Goal: Task Accomplishment & Management: Manage account settings

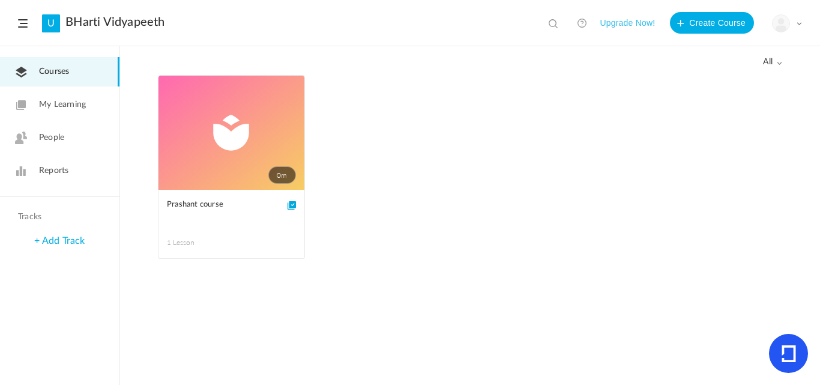
click at [70, 135] on link "People" at bounding box center [60, 137] width 120 height 29
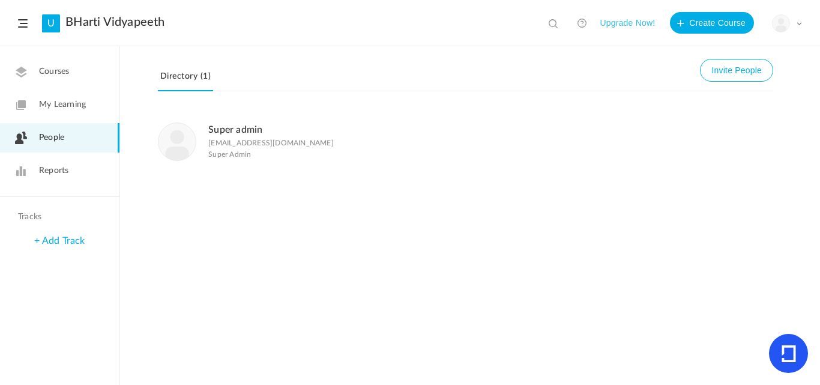
click at [227, 138] on figcaption "Super admin [EMAIL_ADDRESS][DOMAIN_NAME] Super Admin" at bounding box center [271, 141] width 126 height 39
click at [68, 144] on link "People" at bounding box center [60, 137] width 120 height 29
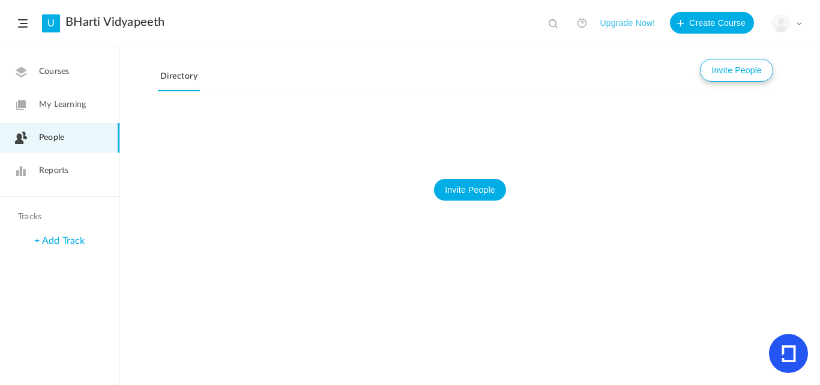
click at [730, 68] on button "Invite People" at bounding box center [736, 70] width 73 height 23
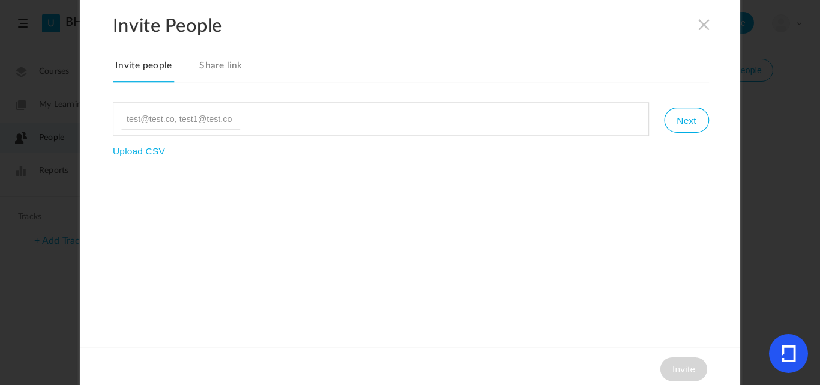
type input "[EMAIL_ADDRESS][DOMAIN_NAME]"
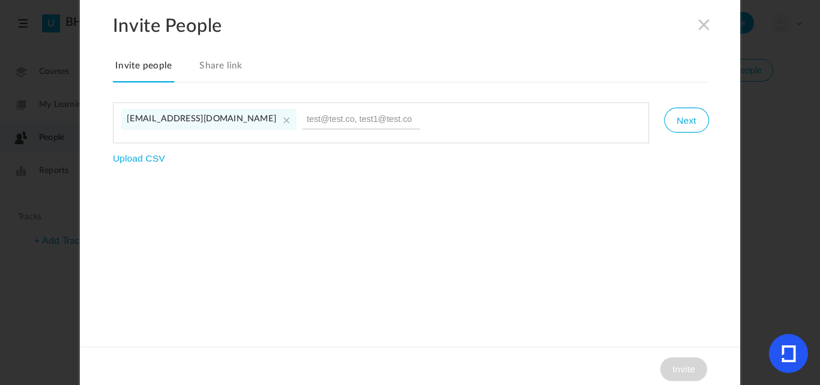
click at [606, 222] on div "Invite People Invite people Share link [EMAIL_ADDRESS][DOMAIN_NAME] Next Upload…" at bounding box center [410, 193] width 661 height 396
click at [679, 115] on button "Next" at bounding box center [686, 120] width 44 height 25
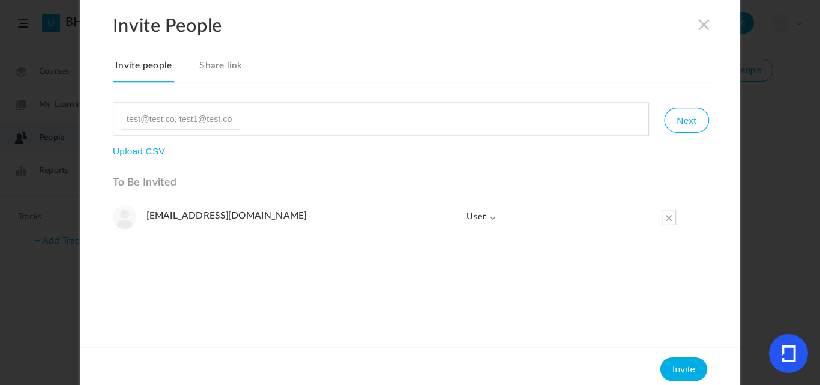
click at [477, 215] on span "User" at bounding box center [476, 217] width 40 height 24
click at [447, 241] on link "Admin" at bounding box center [463, 243] width 65 height 25
click at [479, 253] on ul "[EMAIL_ADDRESS][DOMAIN_NAME] Admin Admin User" at bounding box center [411, 271] width 596 height 132
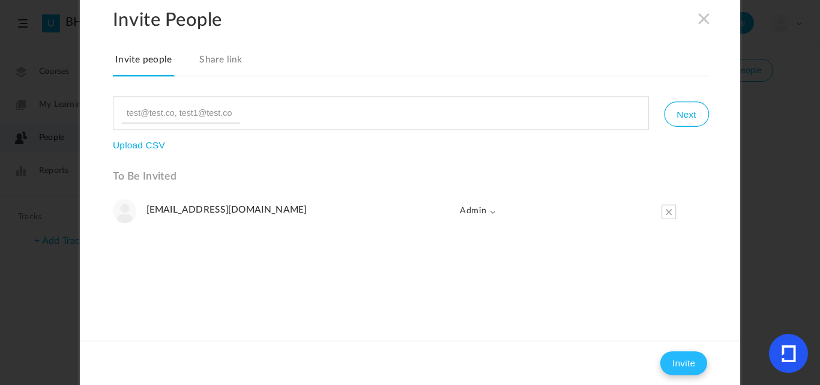
click at [677, 356] on button "Invite" at bounding box center [684, 363] width 47 height 24
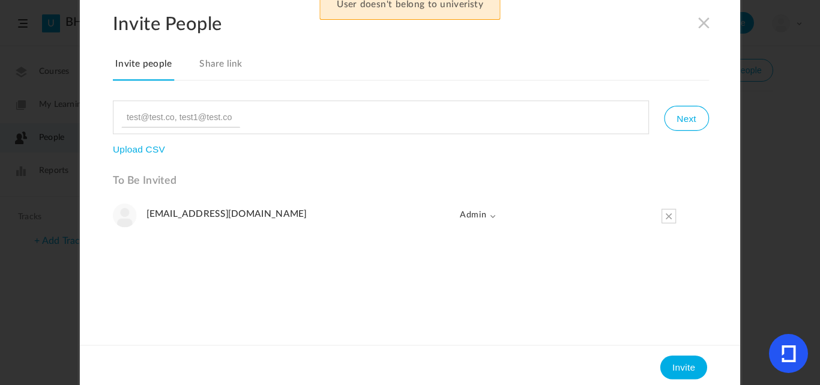
scroll to position [0, 0]
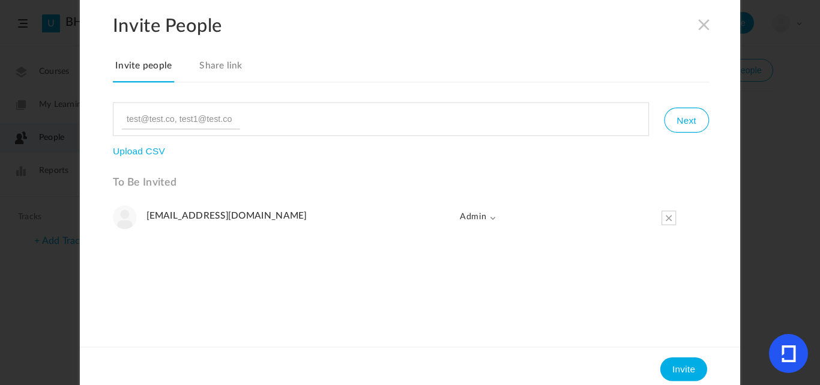
click at [367, 214] on h4 "[EMAIL_ADDRESS][DOMAIN_NAME]" at bounding box center [298, 215] width 303 height 11
click at [473, 218] on span "Admin" at bounding box center [476, 217] width 40 height 24
click at [685, 365] on button "Invite" at bounding box center [684, 369] width 47 height 24
click at [701, 24] on span at bounding box center [704, 23] width 13 height 13
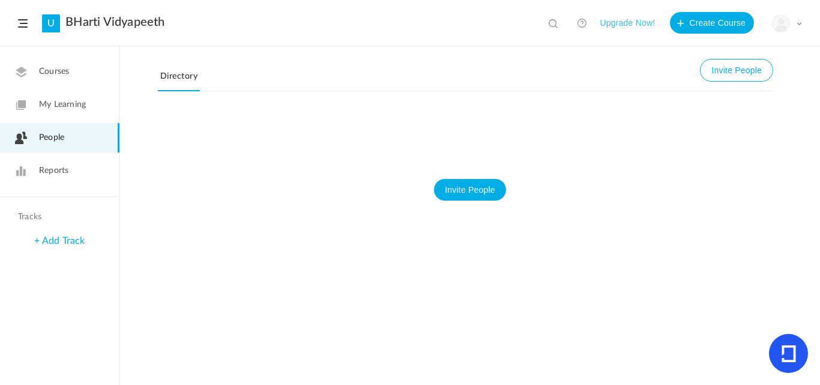
click at [79, 65] on link "Courses" at bounding box center [60, 71] width 120 height 29
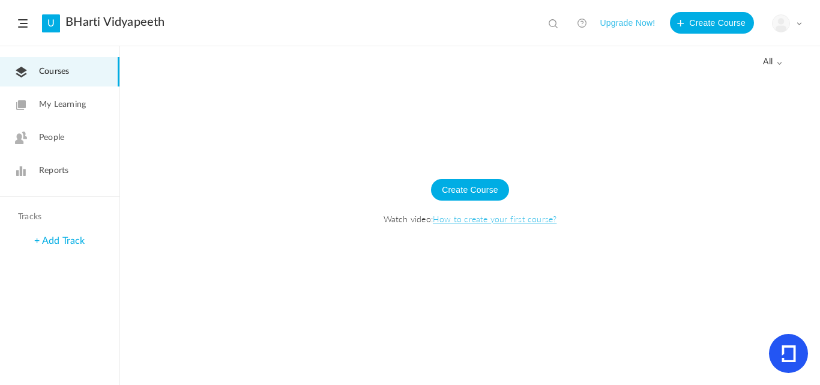
click at [68, 100] on span "My Learning" at bounding box center [62, 104] width 47 height 13
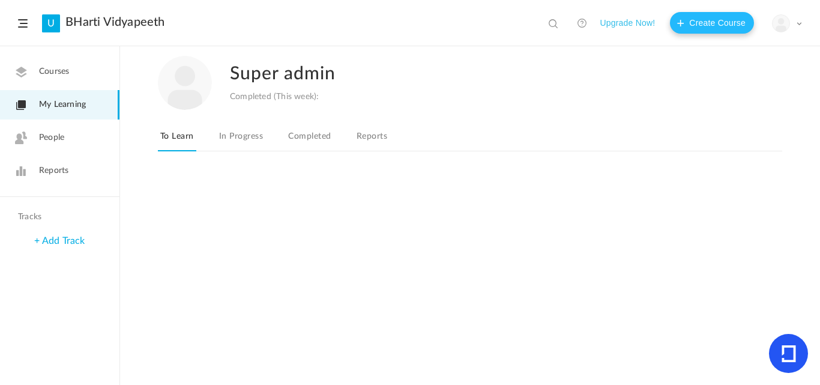
click at [686, 28] on button "Create Course" at bounding box center [712, 23] width 84 height 22
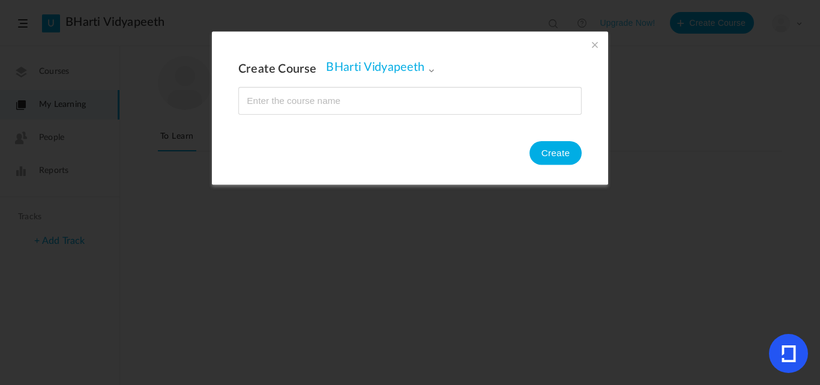
click at [593, 47] on span at bounding box center [595, 44] width 13 height 13
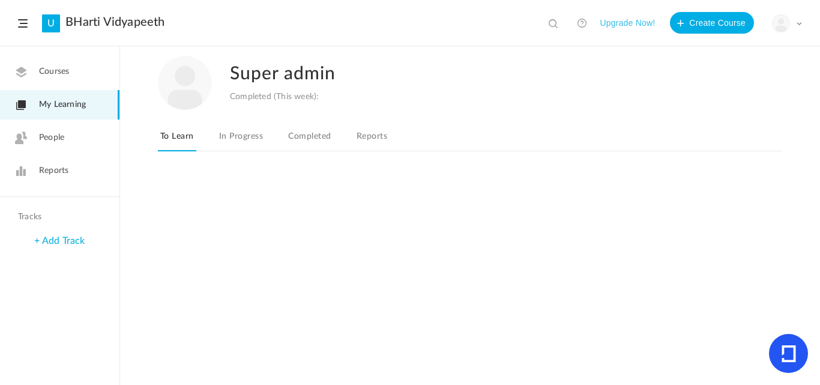
click at [632, 22] on button "Upgrade Now!" at bounding box center [627, 23] width 55 height 22
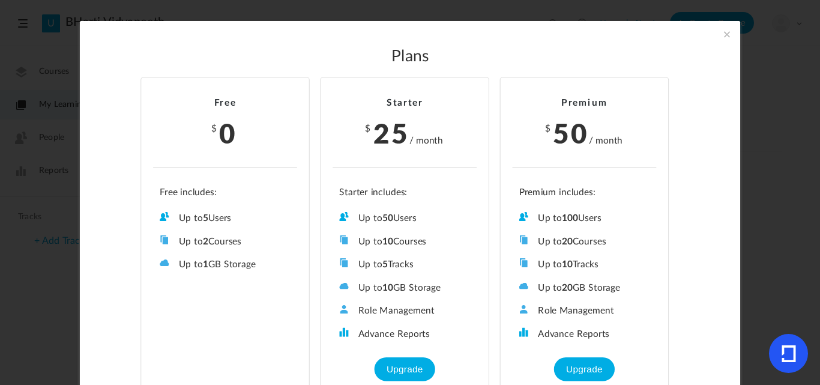
click at [721, 33] on span at bounding box center [727, 34] width 13 height 13
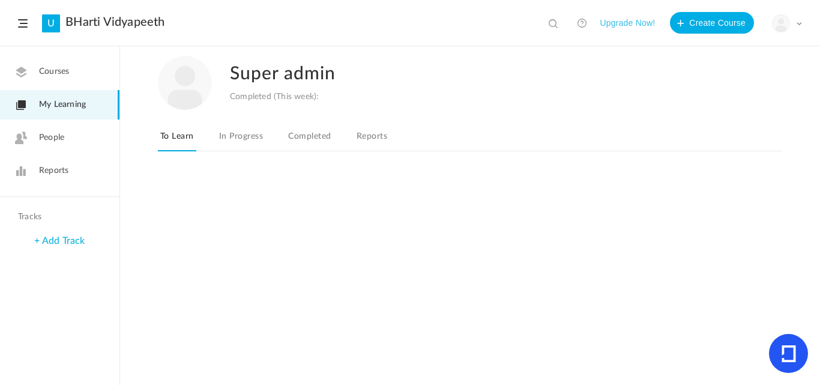
click at [788, 26] on img at bounding box center [781, 23] width 17 height 17
click at [732, 49] on link "My Profile" at bounding box center [745, 53] width 113 height 22
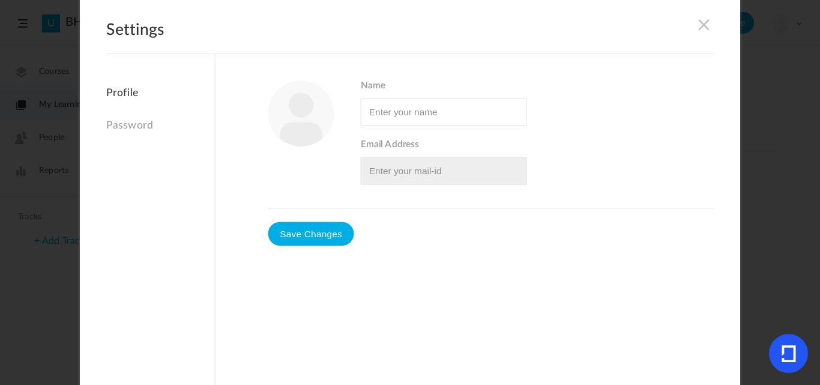
click at [138, 125] on link "Password" at bounding box center [160, 125] width 108 height 26
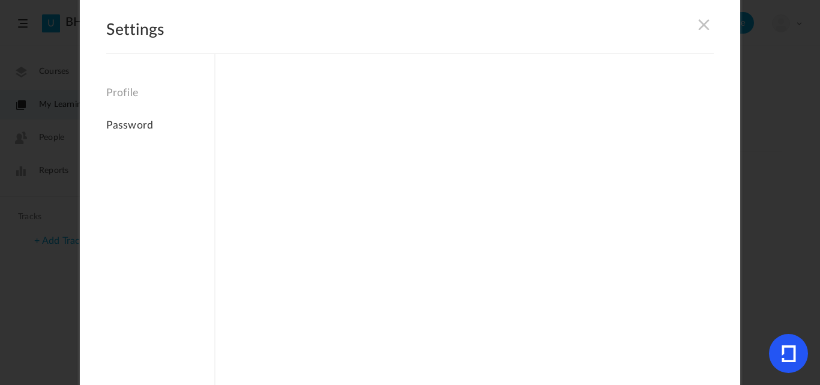
click at [702, 21] on span at bounding box center [704, 23] width 13 height 13
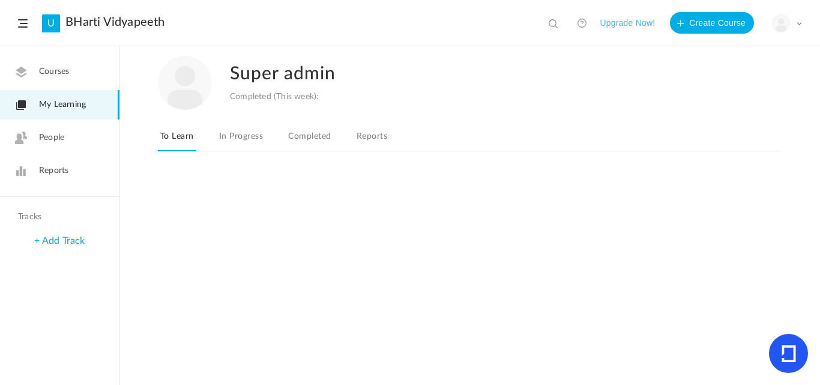
click at [69, 74] on span "Courses" at bounding box center [54, 71] width 30 height 13
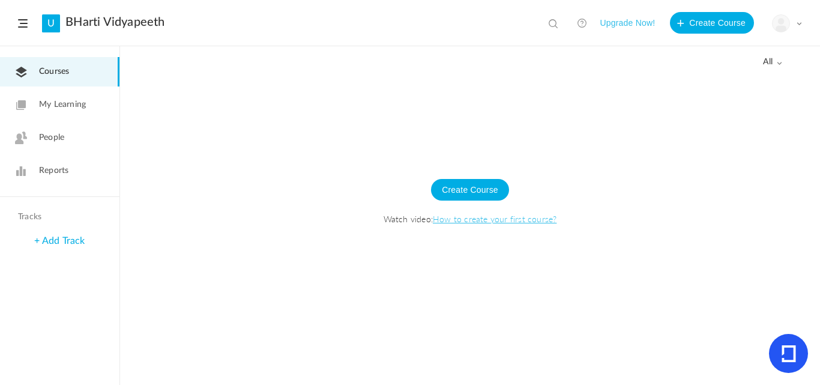
click at [29, 32] on header "U BHarti Vidyapeeth View all No results Upgrade Now! Create Course My Profile U…" at bounding box center [410, 23] width 820 height 46
click at [28, 28] on header "U BHarti Vidyapeeth View all No results Upgrade Now! Create Course My Profile U…" at bounding box center [410, 23] width 820 height 46
click at [64, 110] on span "My Learning" at bounding box center [62, 104] width 47 height 13
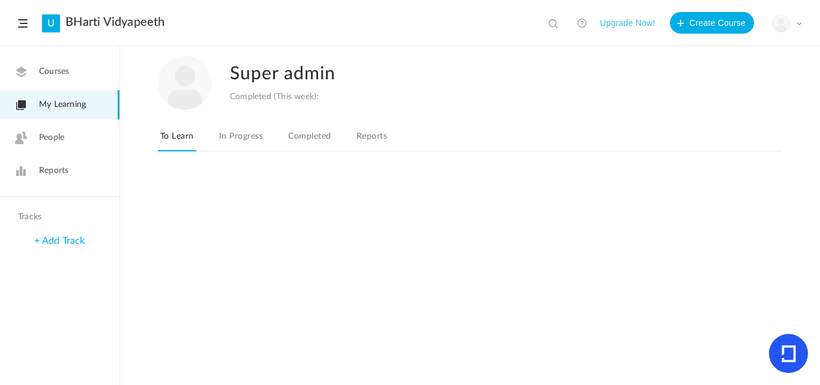
click at [778, 26] on img at bounding box center [781, 23] width 17 height 17
click at [750, 66] on link "University Settings" at bounding box center [745, 75] width 113 height 22
click at [265, 209] on div at bounding box center [470, 221] width 676 height 72
click at [49, 144] on span "People" at bounding box center [51, 138] width 25 height 13
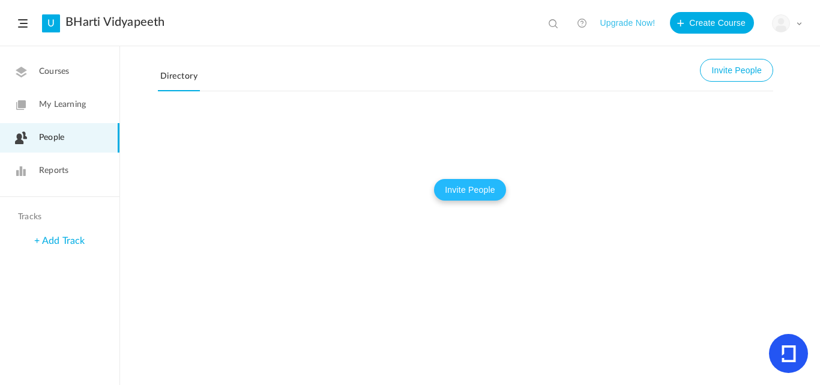
click at [459, 196] on button "Invite People" at bounding box center [470, 190] width 72 height 22
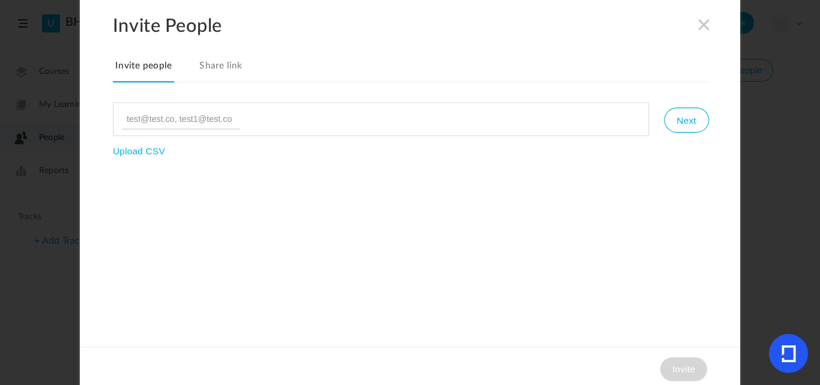
click at [169, 116] on input at bounding box center [180, 119] width 119 height 20
type input "BhartiVidyapeeth123"
click at [138, 118] on input at bounding box center [180, 119] width 119 height 20
paste input "[EMAIL_ADDRESS][DOMAIN_NAME]"
type input "[EMAIL_ADDRESS][DOMAIN_NAME]"
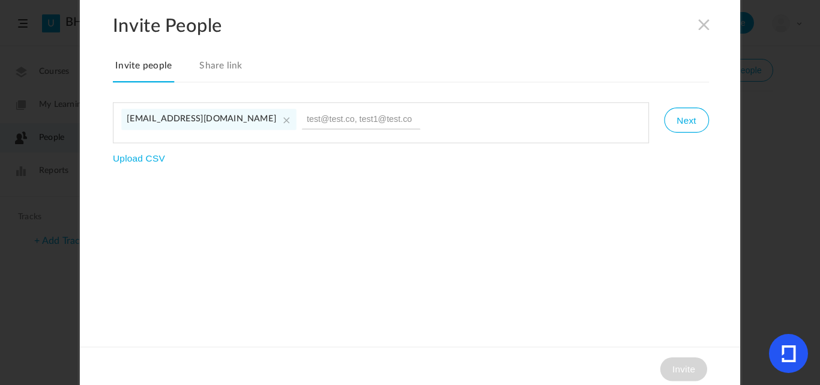
click at [411, 231] on div "Invite People Invite people Share link [EMAIL_ADDRESS][DOMAIN_NAME] Next Upload…" at bounding box center [410, 193] width 661 height 396
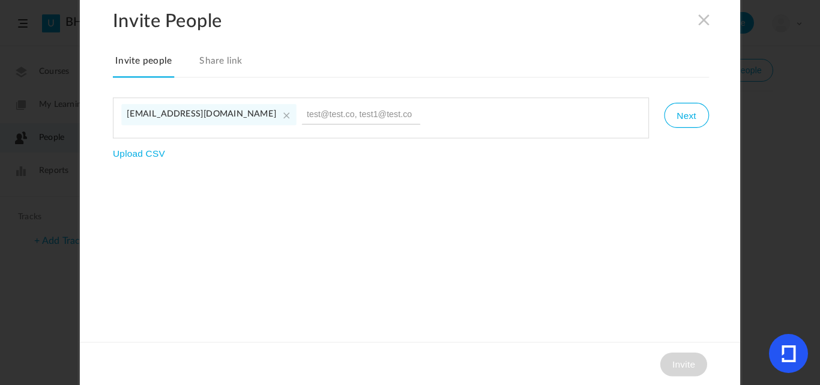
scroll to position [6, 0]
click at [336, 119] on input at bounding box center [361, 113] width 119 height 20
click at [693, 117] on button "Next" at bounding box center [686, 114] width 44 height 25
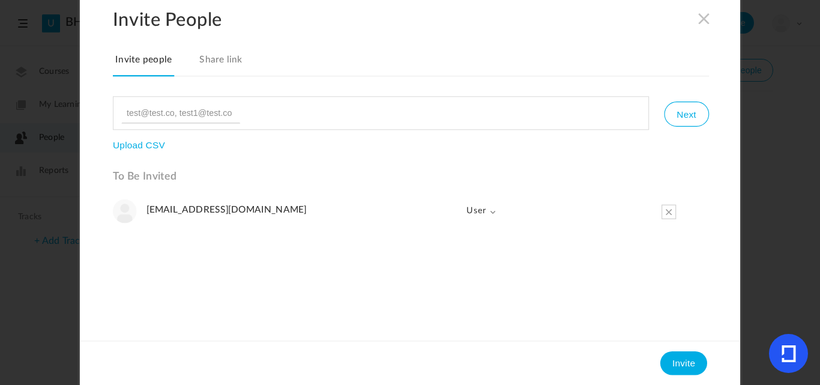
click at [464, 213] on span "User" at bounding box center [476, 211] width 40 height 24
click at [458, 230] on link "Admin" at bounding box center [463, 237] width 65 height 25
click at [509, 279] on ul "[EMAIL_ADDRESS][DOMAIN_NAME] Admin Admin User" at bounding box center [411, 265] width 596 height 132
click at [679, 363] on button "Invite" at bounding box center [684, 363] width 47 height 24
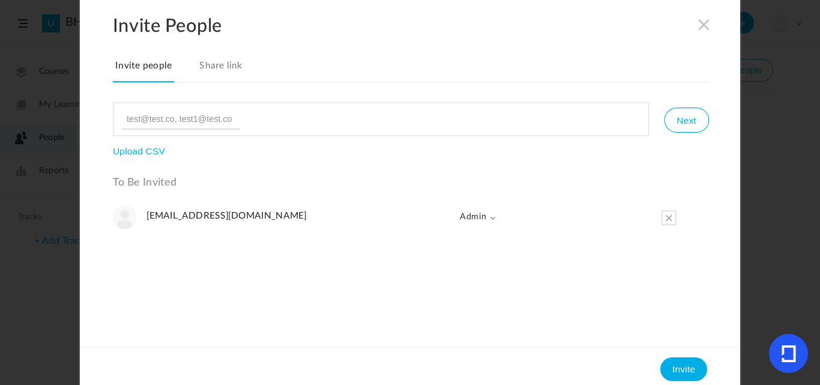
click at [471, 218] on span "Admin" at bounding box center [476, 217] width 40 height 24
click at [276, 265] on ul "[EMAIL_ADDRESS][DOMAIN_NAME] Admin Admin User" at bounding box center [411, 271] width 596 height 132
click at [682, 370] on button "Invite" at bounding box center [684, 369] width 47 height 24
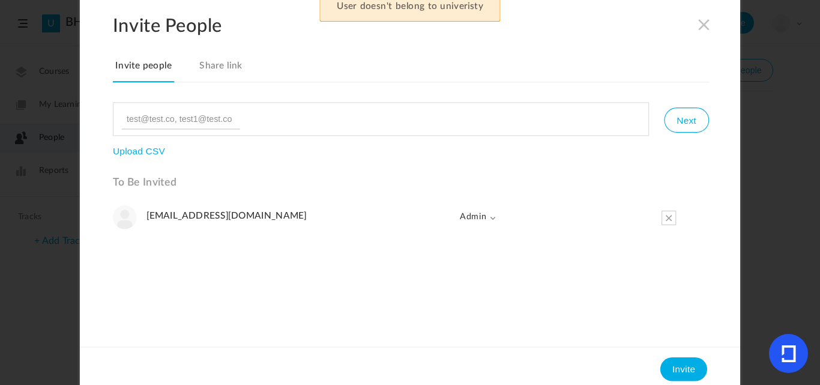
click at [471, 259] on ul "[EMAIL_ADDRESS][DOMAIN_NAME] Admin Admin User" at bounding box center [411, 271] width 596 height 132
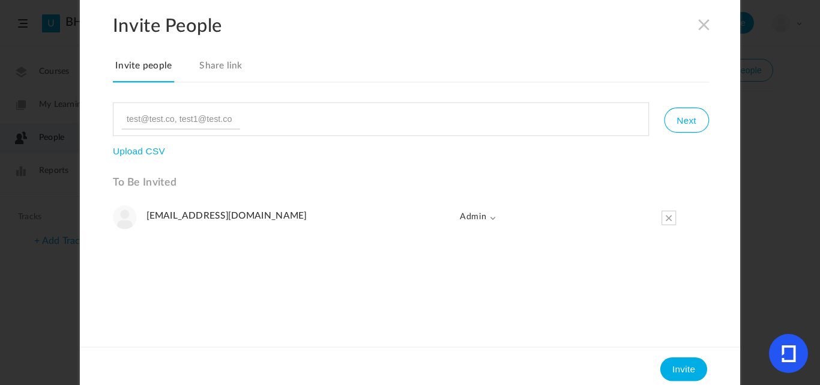
click at [700, 23] on span at bounding box center [704, 23] width 13 height 13
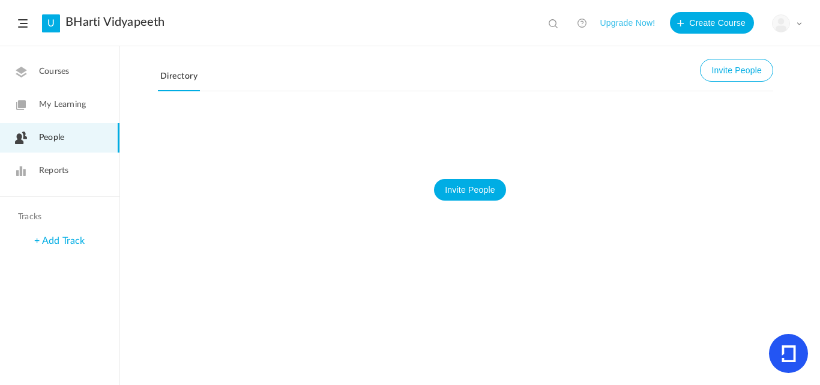
click at [49, 93] on link "My Learning" at bounding box center [60, 104] width 120 height 29
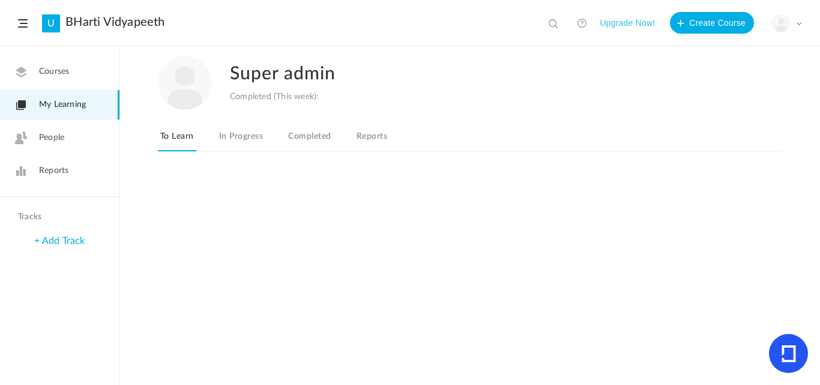
click at [70, 138] on link "People" at bounding box center [60, 137] width 120 height 29
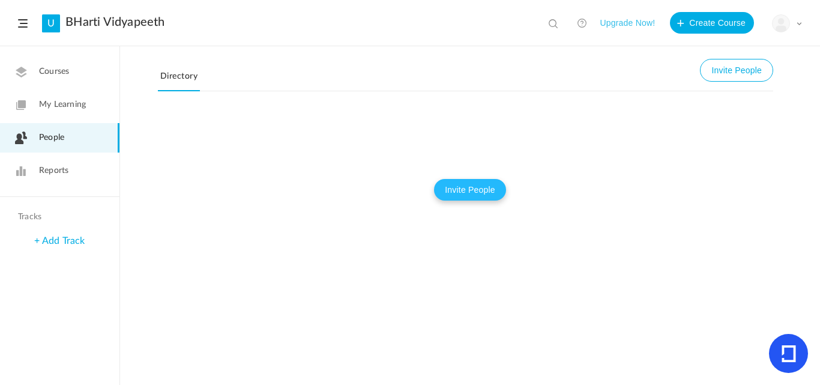
click at [461, 198] on button "Invite People" at bounding box center [470, 190] width 72 height 22
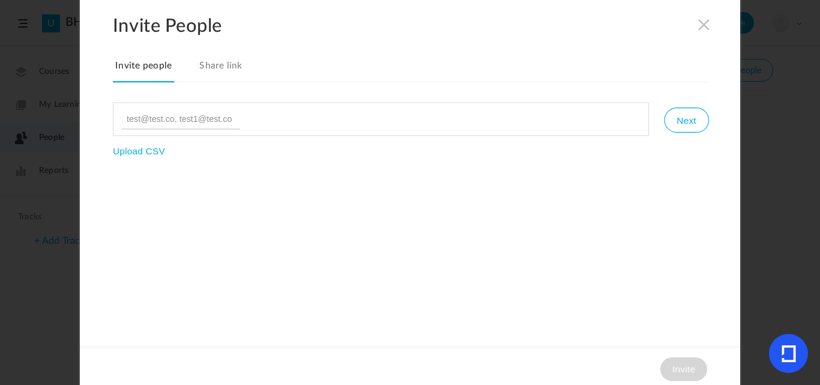
click at [700, 21] on span at bounding box center [704, 23] width 13 height 13
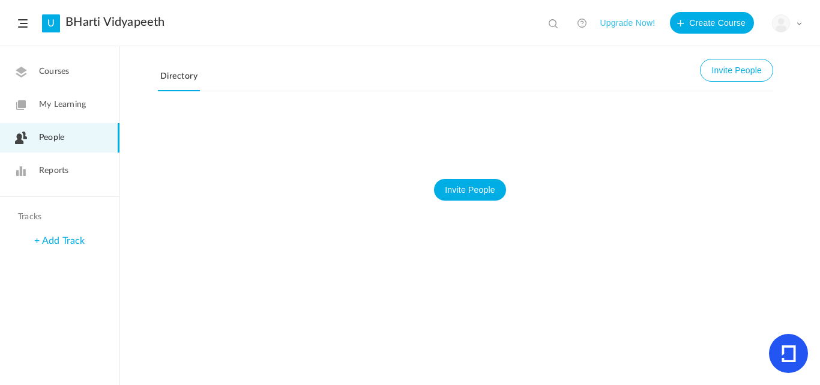
click at [61, 110] on span "My Learning" at bounding box center [62, 104] width 47 height 13
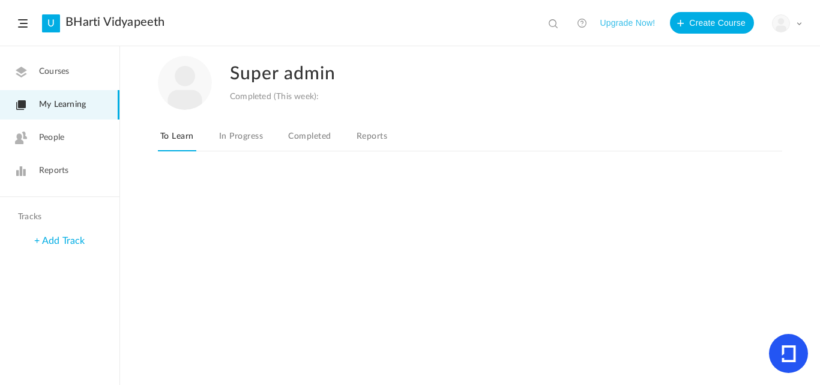
click at [786, 36] on nav "My Profile University Settings Current Plan" at bounding box center [745, 69] width 113 height 67
click at [787, 31] on figure at bounding box center [781, 23] width 18 height 18
click at [786, 30] on img at bounding box center [781, 23] width 17 height 17
click at [735, 74] on link "University Settings" at bounding box center [745, 75] width 113 height 22
click at [392, 270] on div at bounding box center [470, 277] width 700 height 215
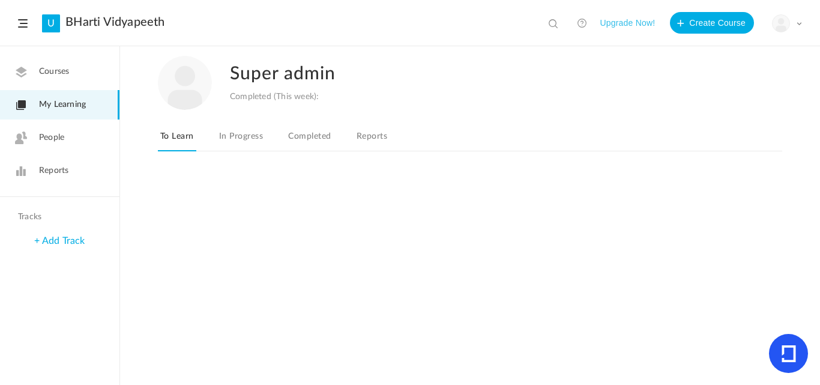
click at [790, 23] on figure at bounding box center [781, 23] width 18 height 18
click at [726, 105] on link "Current Plan" at bounding box center [745, 97] width 113 height 22
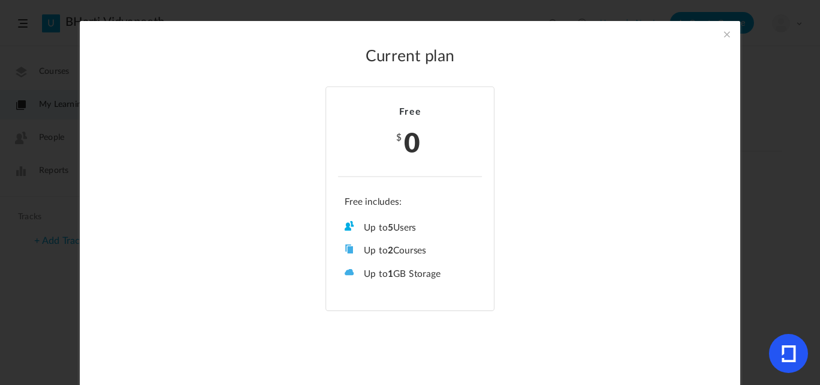
click at [780, 81] on section "Current plan Free $ 0 Up to 5 Users Up to 2 Courses Up to 0 Tracks Up to 1 GB S…" at bounding box center [410, 192] width 820 height 385
click at [721, 34] on span at bounding box center [727, 34] width 13 height 13
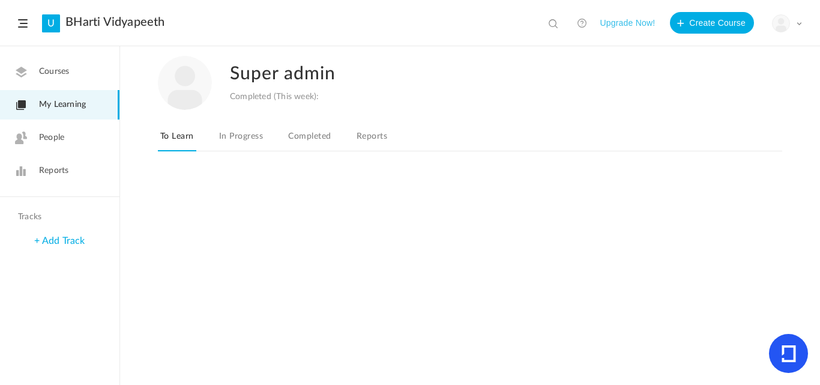
click at [792, 25] on div "My Profile University Settings Current Plan Logout" at bounding box center [787, 23] width 30 height 18
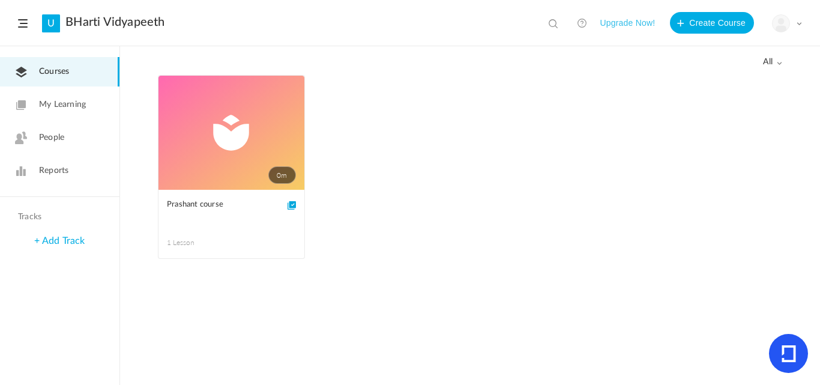
click at [784, 26] on img at bounding box center [781, 23] width 17 height 17
click at [721, 119] on link "Logout" at bounding box center [745, 120] width 113 height 22
